Goal: Task Accomplishment & Management: Manage account settings

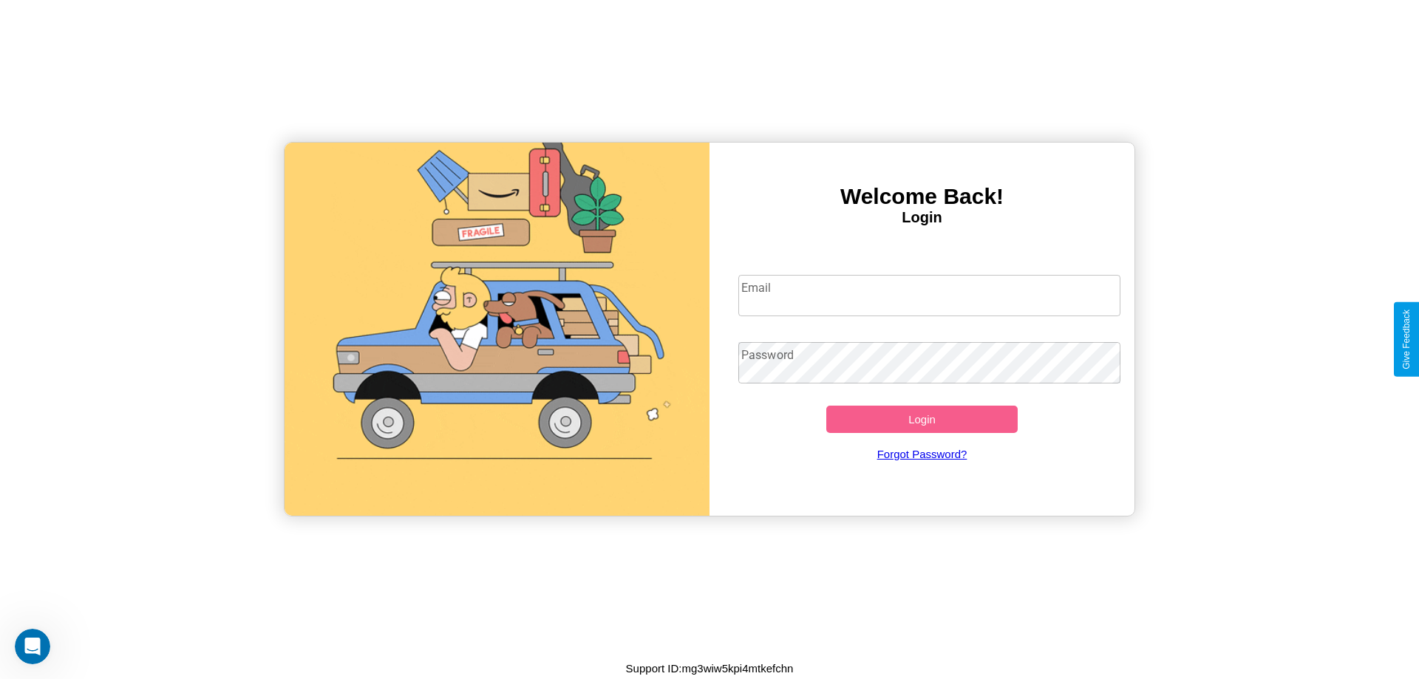
click at [929, 295] on input "Email" at bounding box center [929, 295] width 383 height 41
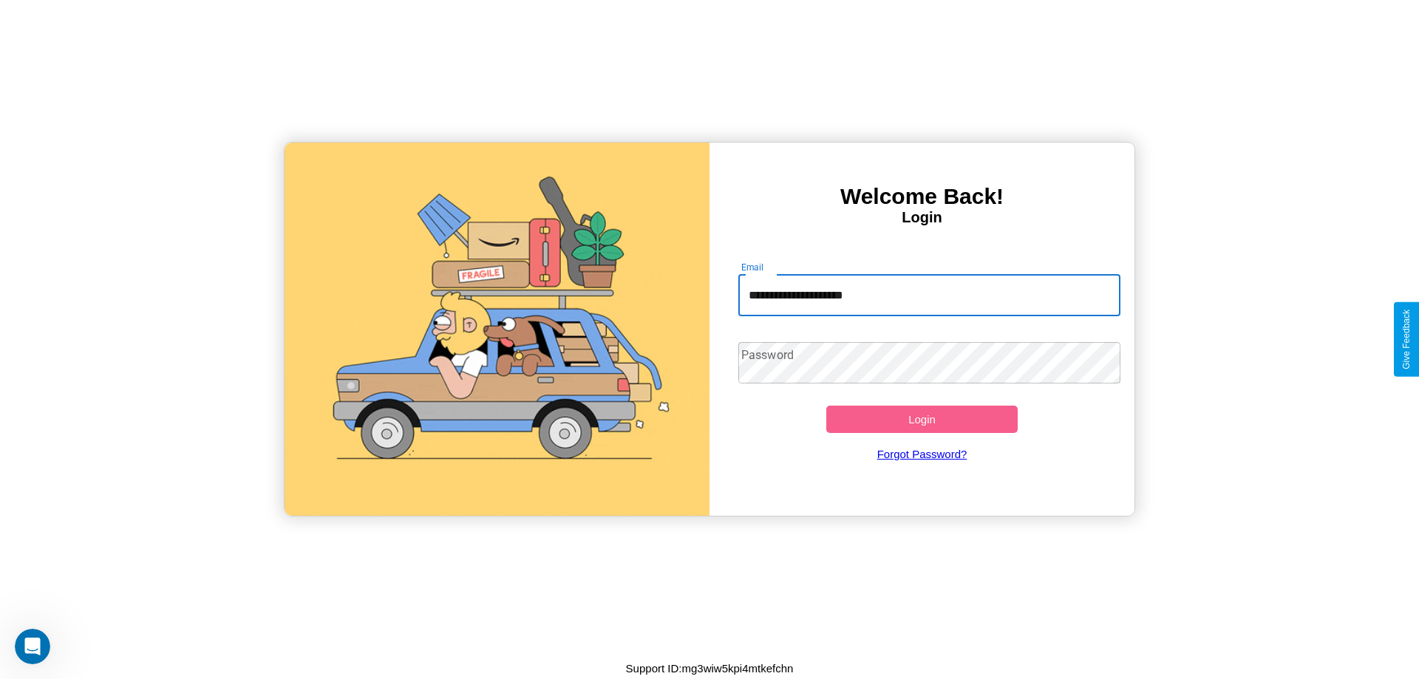
type input "**********"
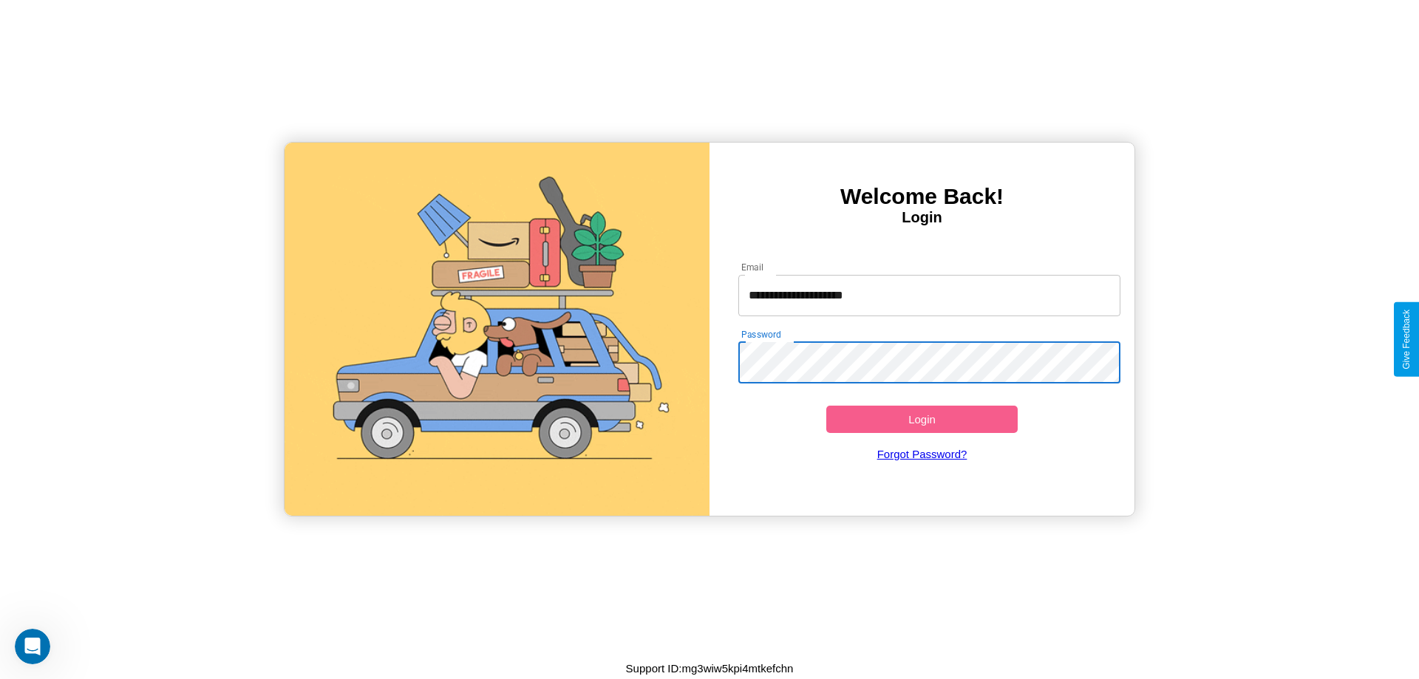
click at [922, 419] on button "Login" at bounding box center [921, 419] width 191 height 27
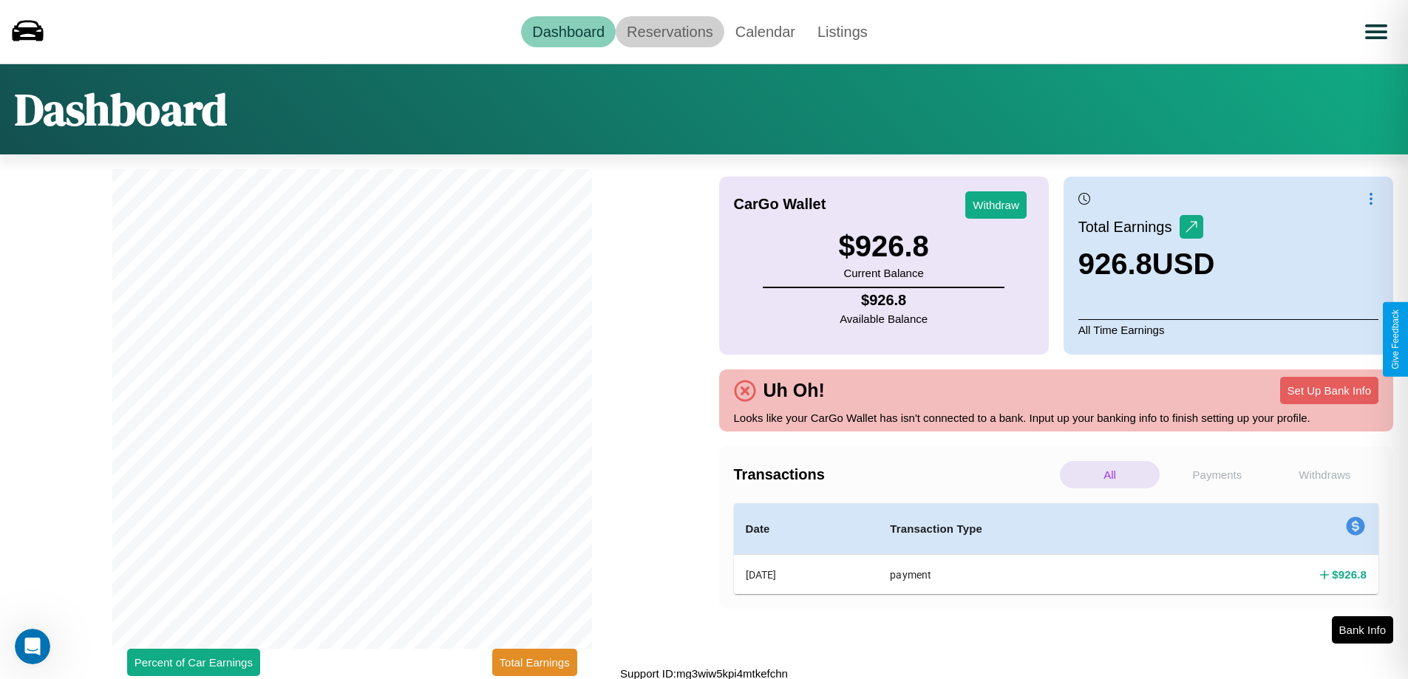
click at [670, 31] on link "Reservations" at bounding box center [670, 31] width 109 height 31
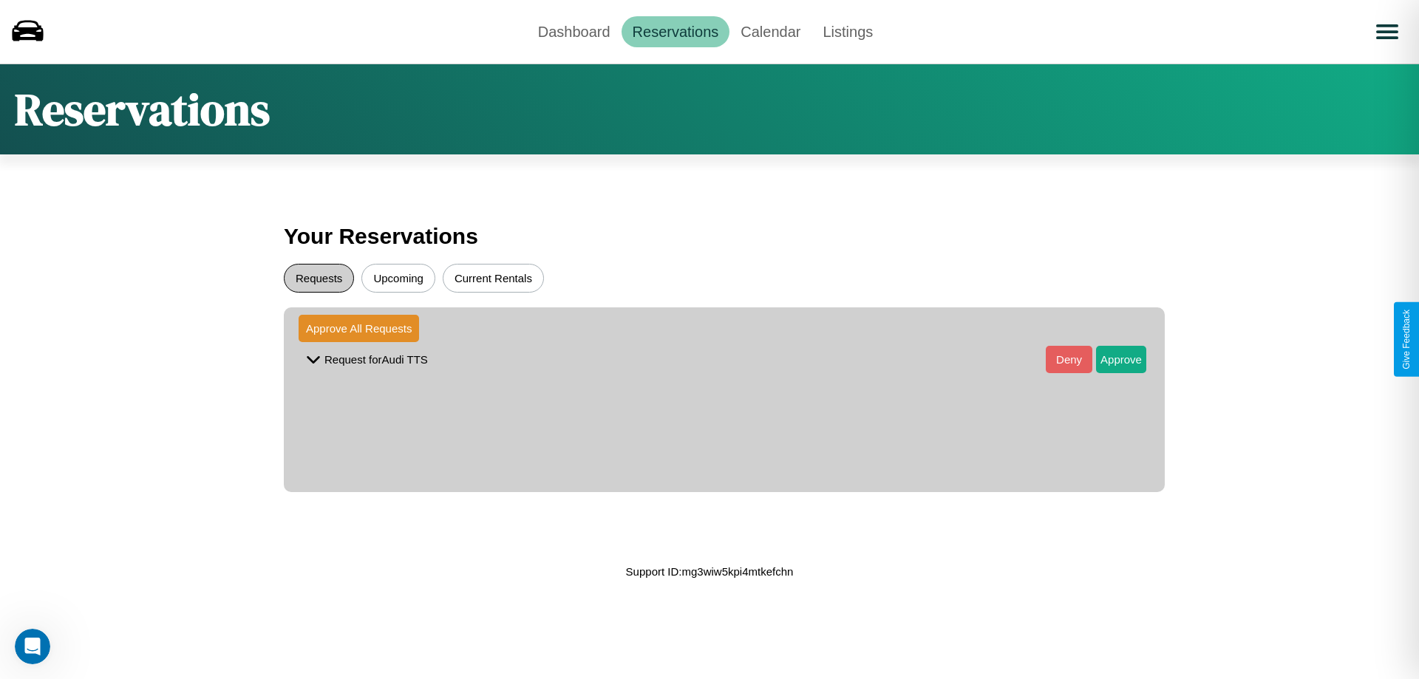
click at [319, 278] on button "Requests" at bounding box center [319, 278] width 70 height 29
click at [1110, 359] on button "Approve" at bounding box center [1121, 359] width 50 height 27
click at [398, 278] on button "Upcoming" at bounding box center [398, 278] width 74 height 29
